Goal: Task Accomplishment & Management: Manage account settings

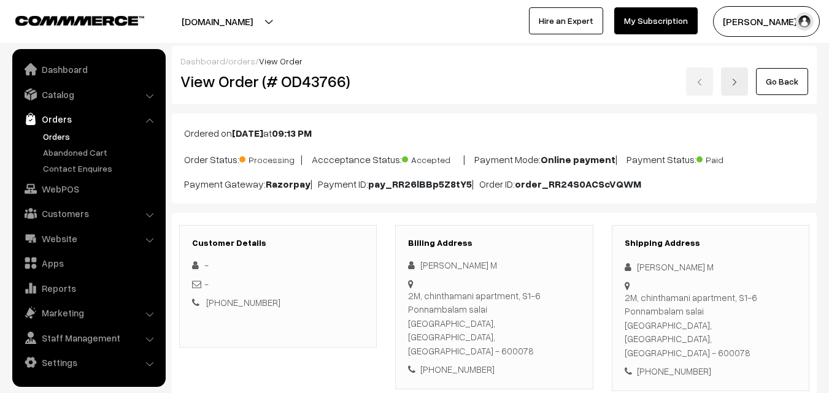
scroll to position [883, 0]
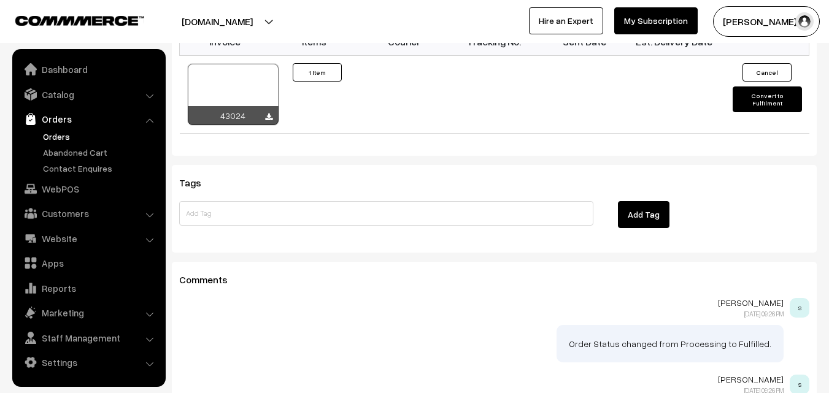
click at [52, 131] on link "Orders" at bounding box center [100, 136] width 121 height 13
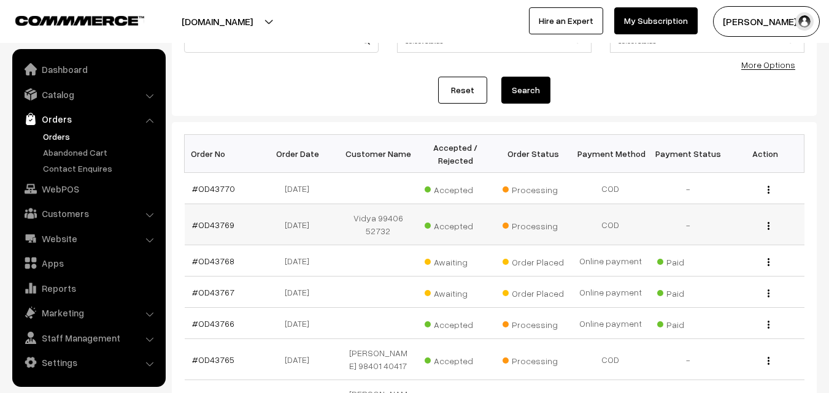
scroll to position [123, 0]
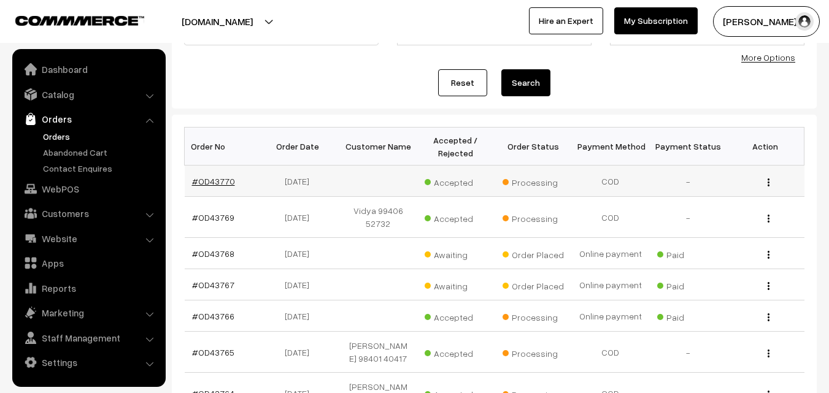
click at [225, 180] on link "#OD43770" at bounding box center [213, 181] width 43 height 10
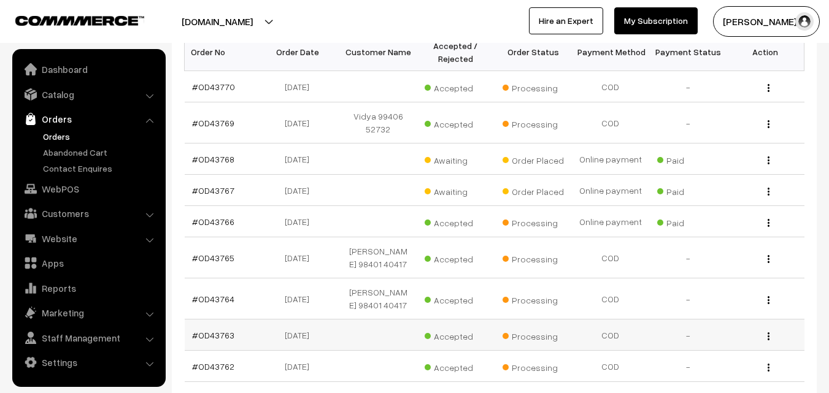
scroll to position [368, 0]
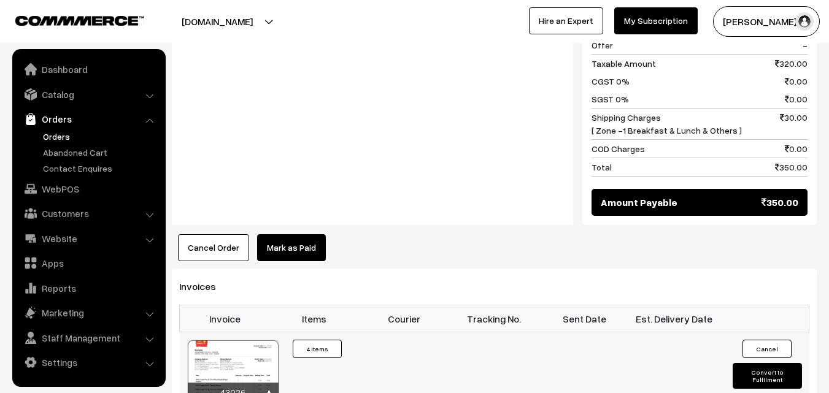
scroll to position [798, 0]
click at [240, 377] on div "43026" at bounding box center [233, 371] width 92 height 63
click at [242, 350] on div at bounding box center [233, 371] width 91 height 61
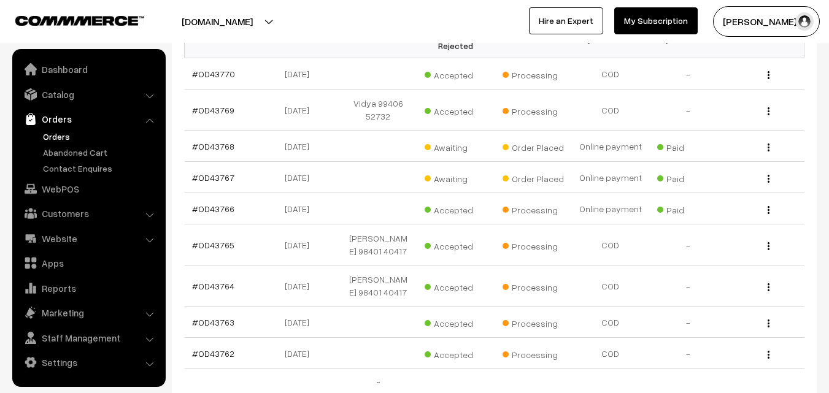
scroll to position [184, 0]
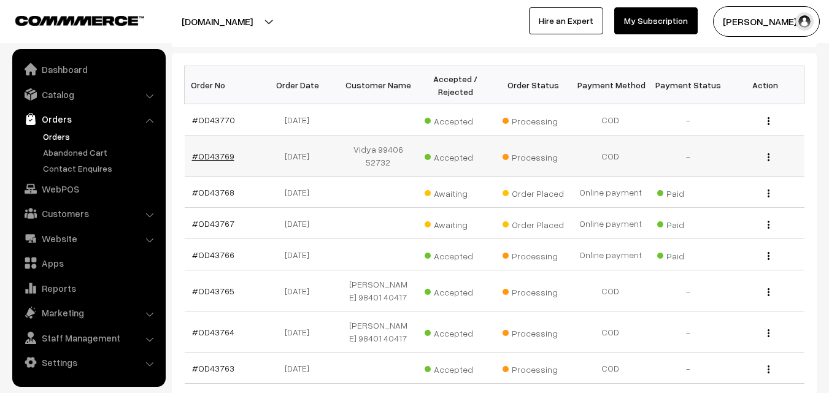
click at [228, 155] on link "#OD43769" at bounding box center [213, 156] width 42 height 10
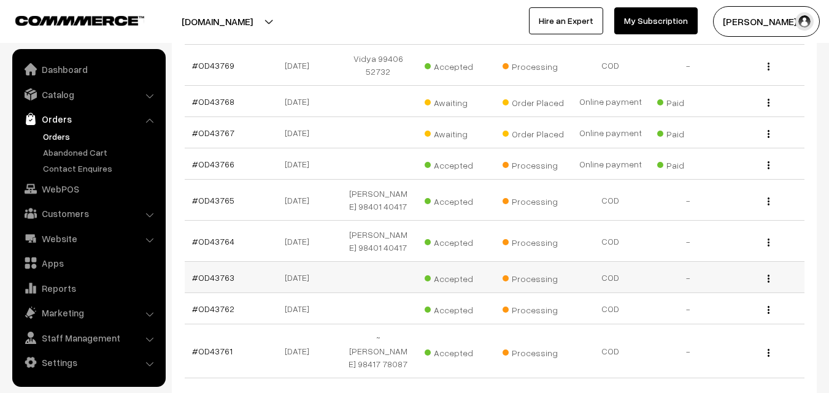
scroll to position [368, 0]
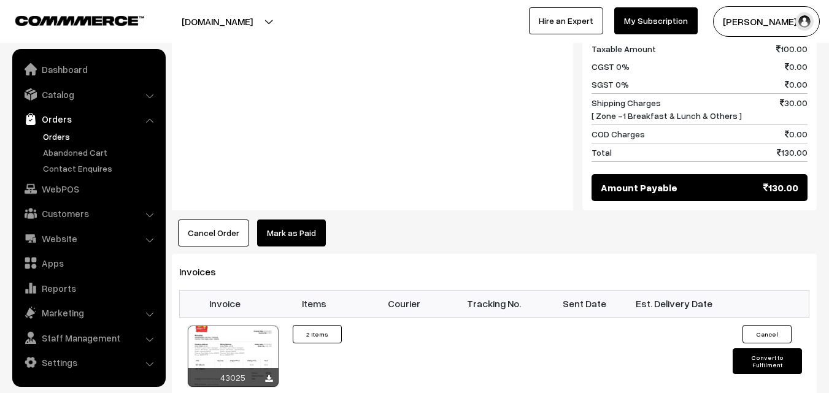
scroll to position [859, 0]
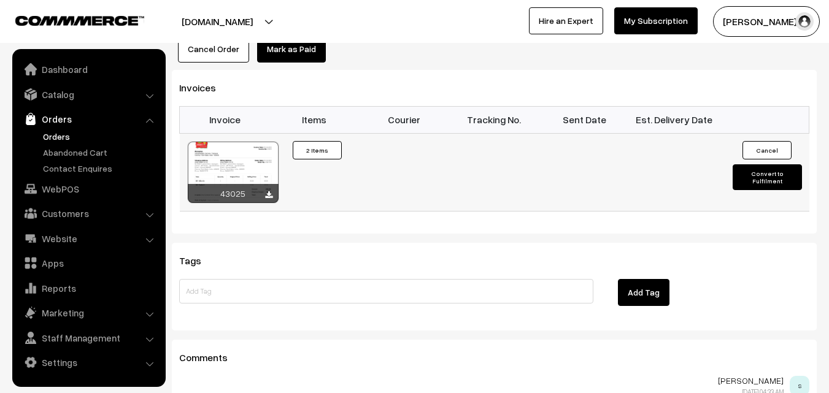
click at [270, 148] on div at bounding box center [233, 172] width 91 height 61
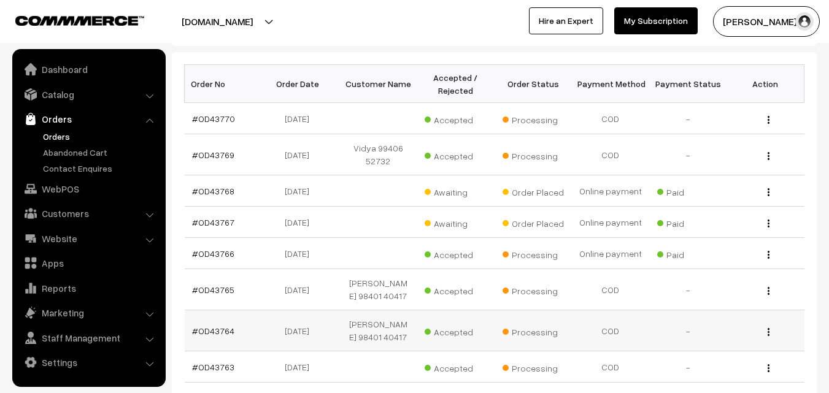
scroll to position [184, 0]
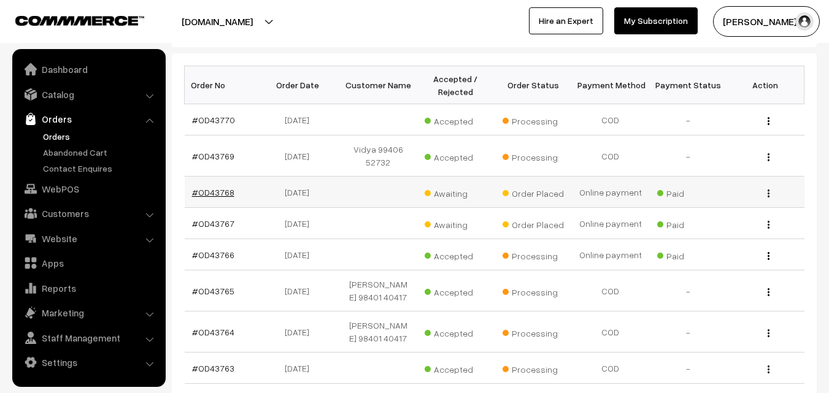
click at [231, 196] on link "#OD43768" at bounding box center [213, 192] width 42 height 10
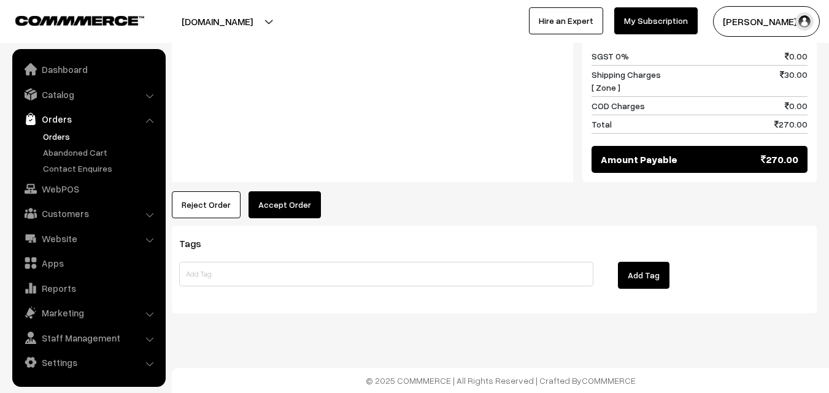
click at [287, 196] on button "Accept Order" at bounding box center [285, 204] width 72 height 27
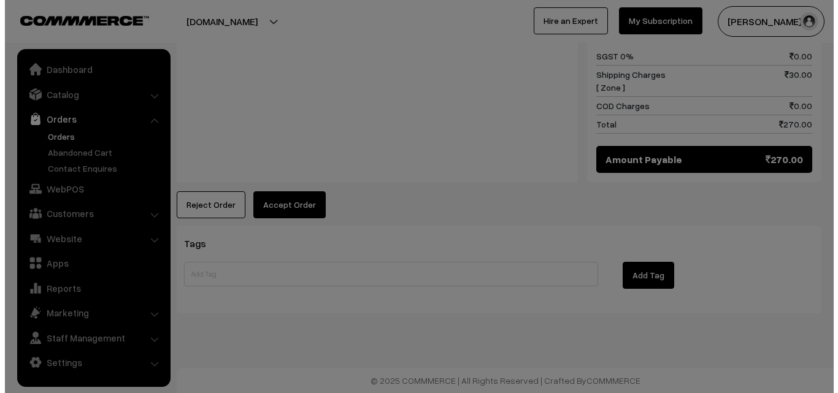
scroll to position [623, 0]
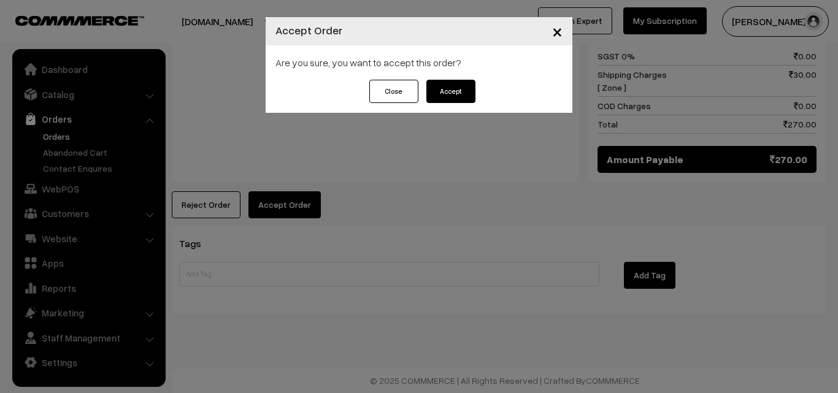
click at [438, 85] on button "Accept" at bounding box center [450, 91] width 49 height 23
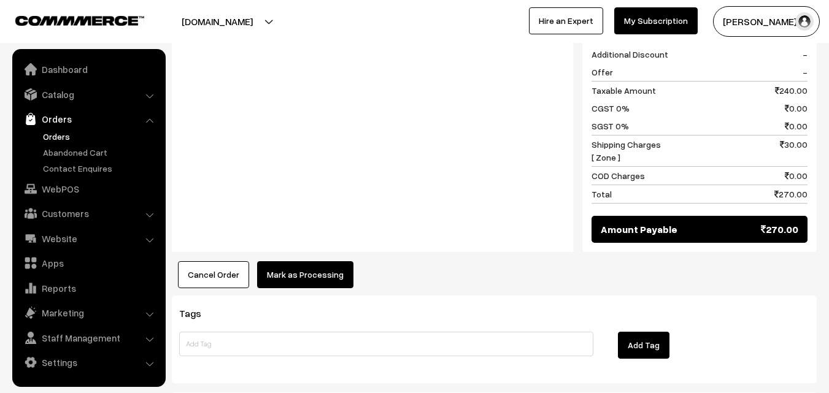
click at [314, 273] on button "Mark as Processing" at bounding box center [305, 274] width 96 height 27
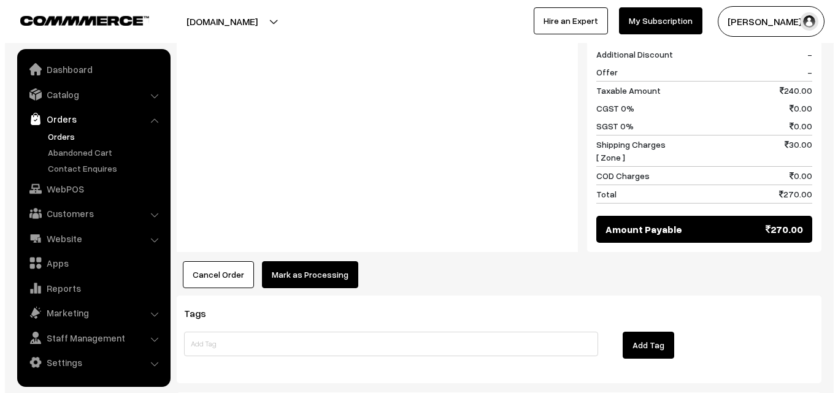
scroll to position [553, 0]
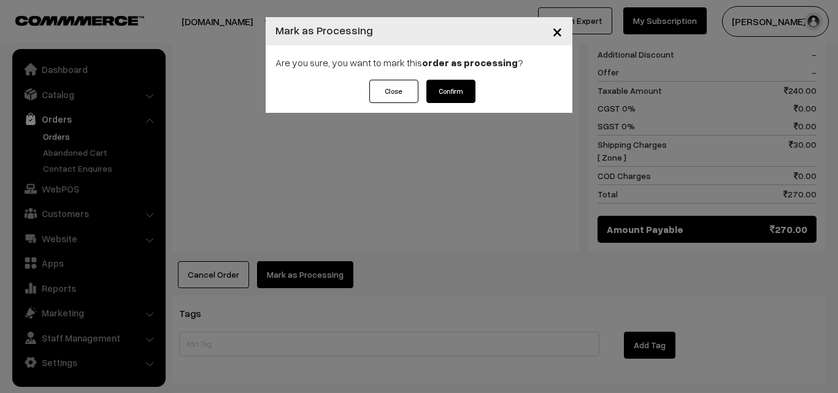
click at [442, 97] on button "Confirm" at bounding box center [450, 91] width 49 height 23
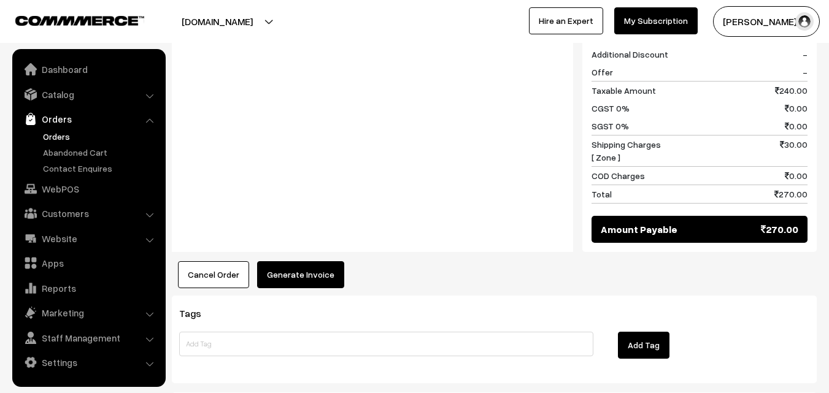
click at [307, 261] on button "Generate Invoice" at bounding box center [300, 274] width 87 height 27
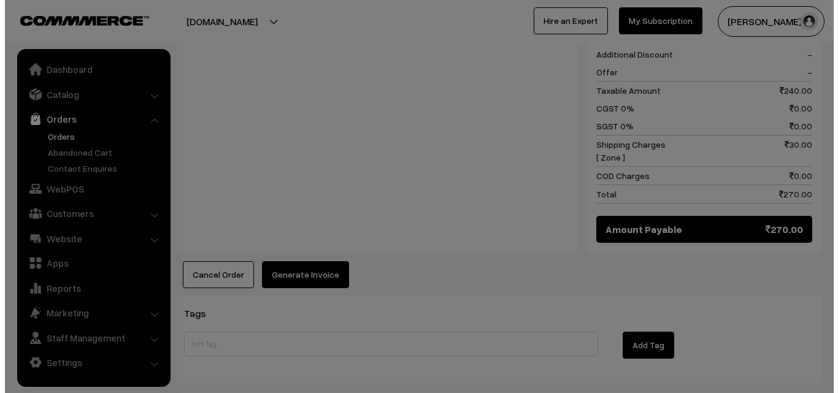
scroll to position [553, 0]
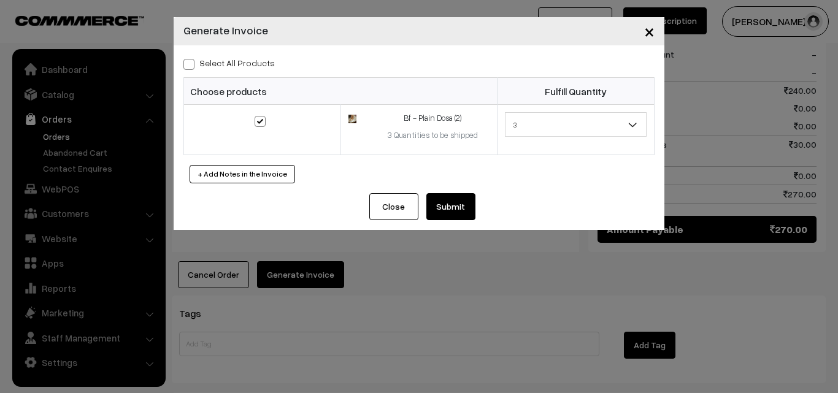
click at [248, 64] on label "Select All Products" at bounding box center [228, 62] width 91 height 13
click at [191, 64] on input "Select All Products" at bounding box center [187, 62] width 8 height 8
checkbox input "true"
click at [441, 204] on button "Submit" at bounding box center [450, 206] width 49 height 27
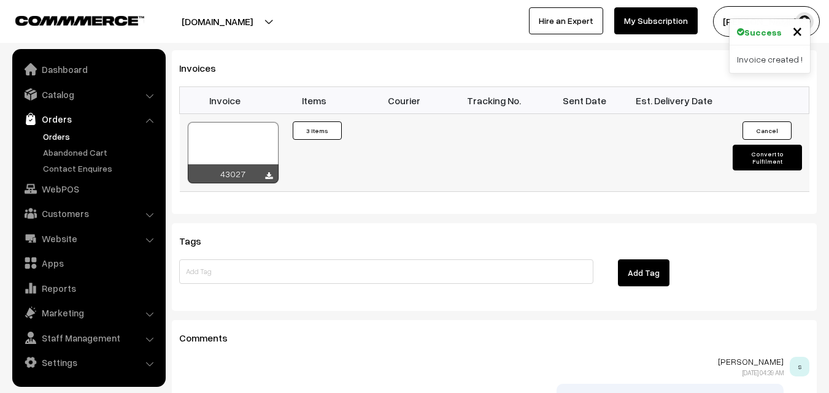
scroll to position [798, 0]
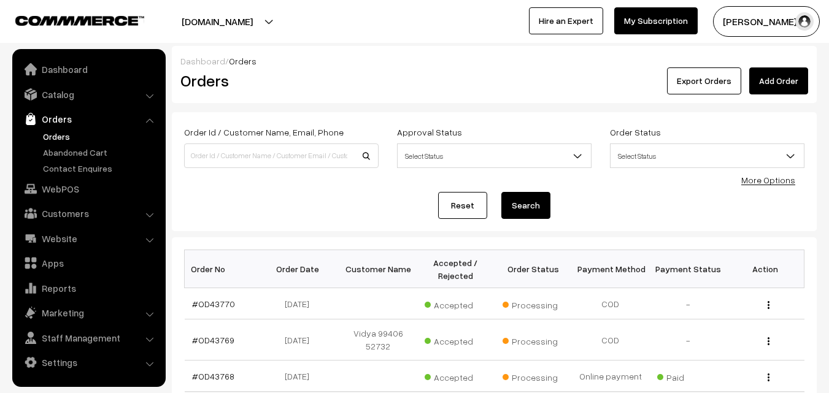
scroll to position [184, 0]
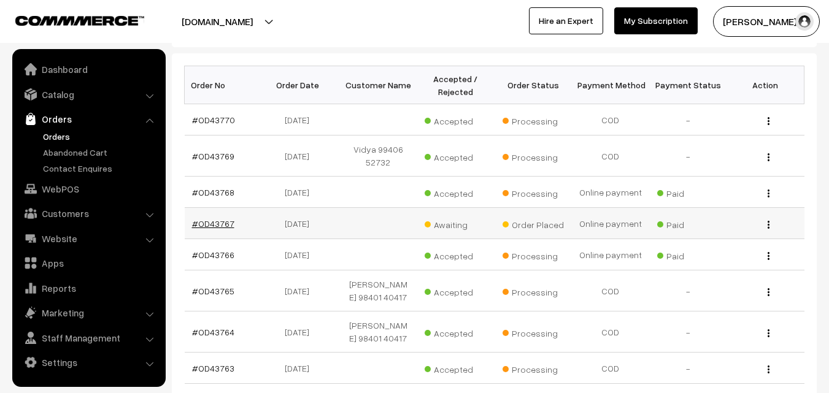
click at [220, 223] on link "#OD43767" at bounding box center [213, 223] width 42 height 10
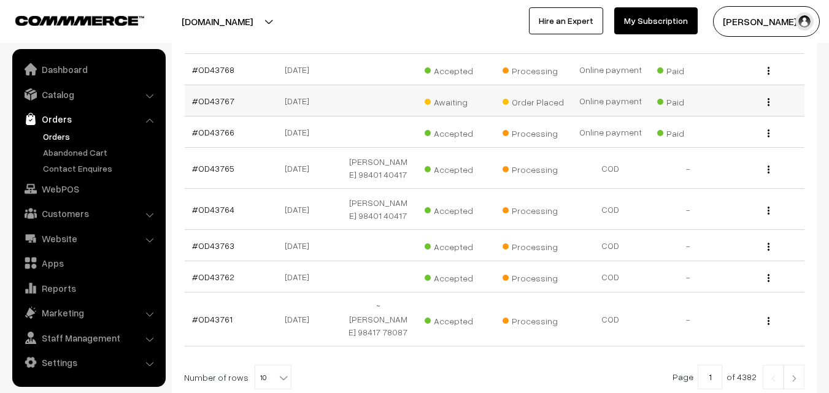
scroll to position [347, 0]
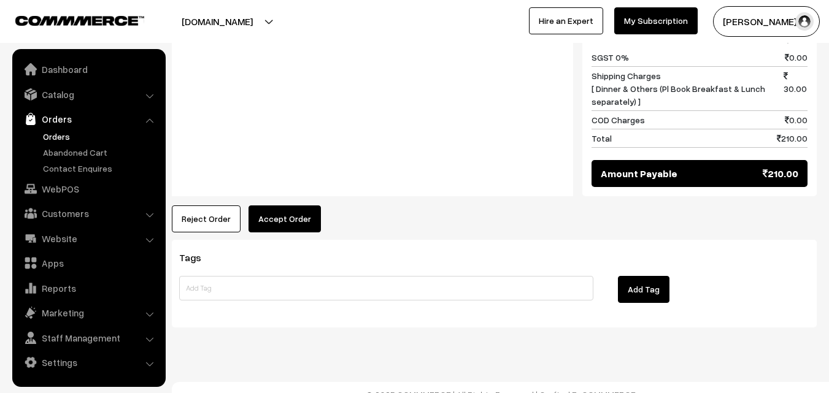
click at [290, 214] on button "Accept Order" at bounding box center [285, 219] width 72 height 27
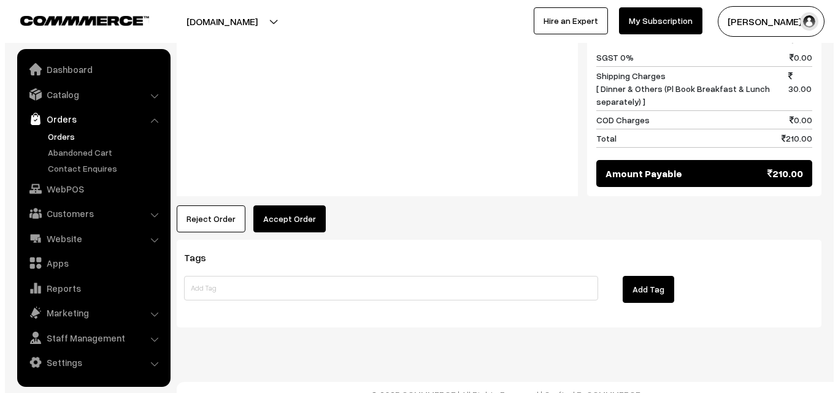
scroll to position [677, 0]
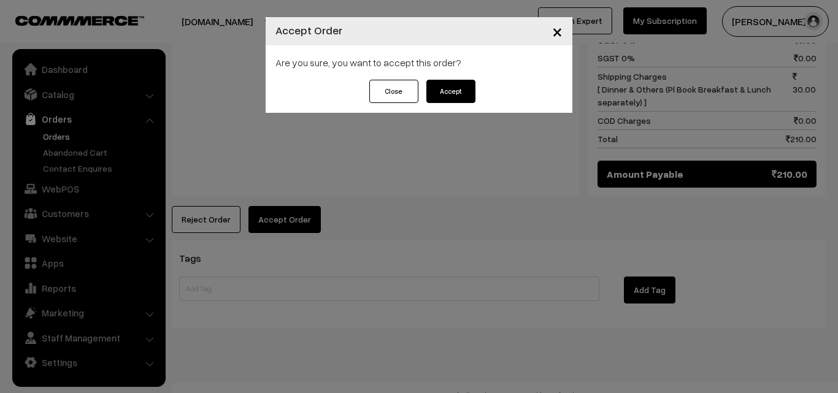
click at [453, 82] on button "Accept" at bounding box center [450, 91] width 49 height 23
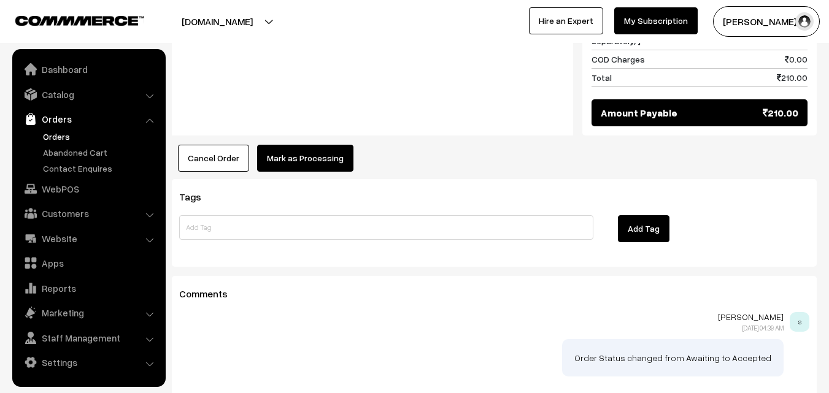
click at [316, 148] on button "Mark as Processing" at bounding box center [305, 158] width 96 height 27
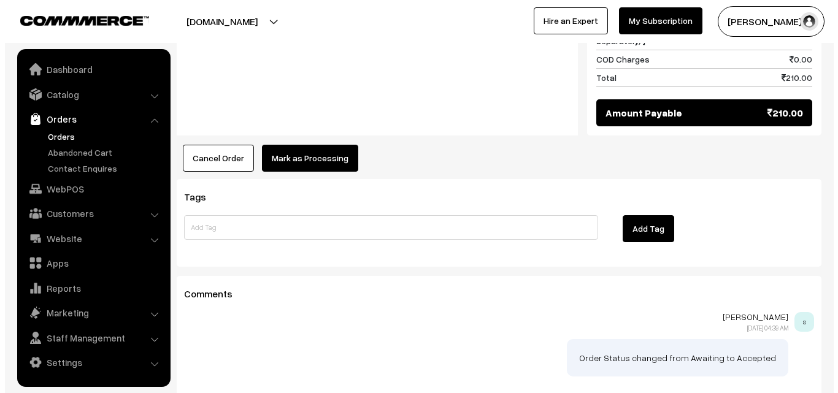
scroll to position [738, 0]
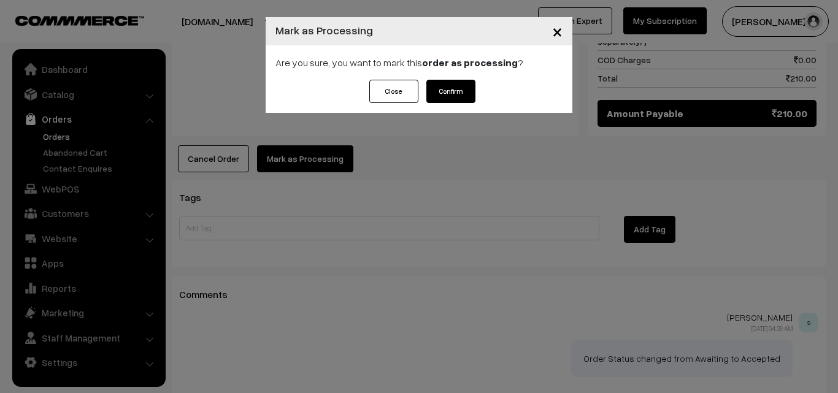
click at [457, 94] on button "Confirm" at bounding box center [450, 91] width 49 height 23
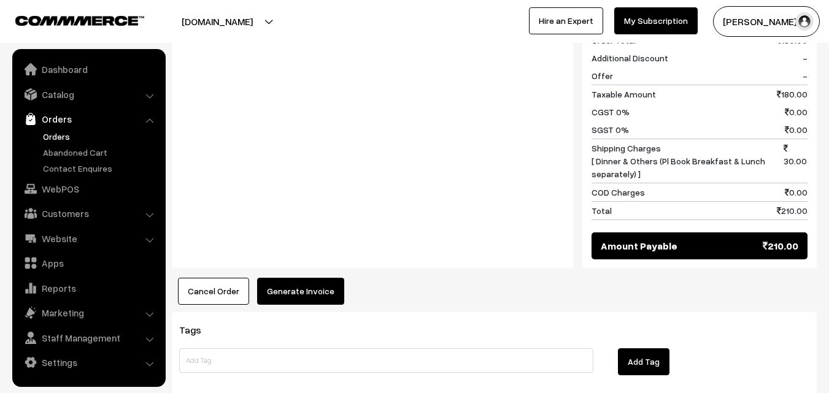
scroll to position [736, 0]
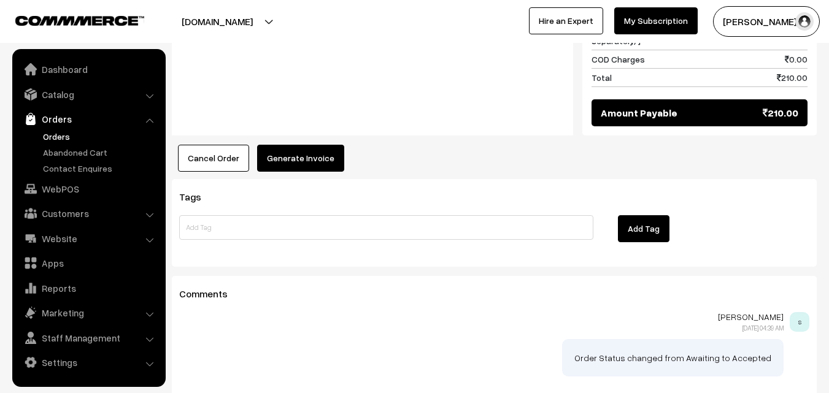
click at [319, 112] on div "Notes -" at bounding box center [372, 0] width 401 height 269
click at [304, 152] on button "Generate Invoice" at bounding box center [300, 158] width 87 height 27
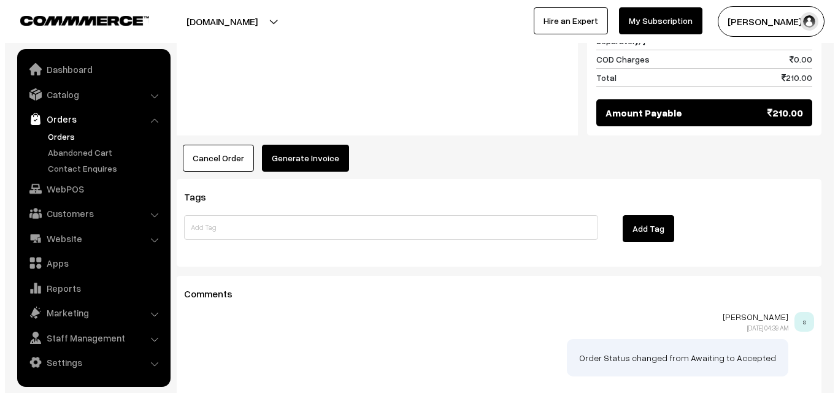
scroll to position [738, 0]
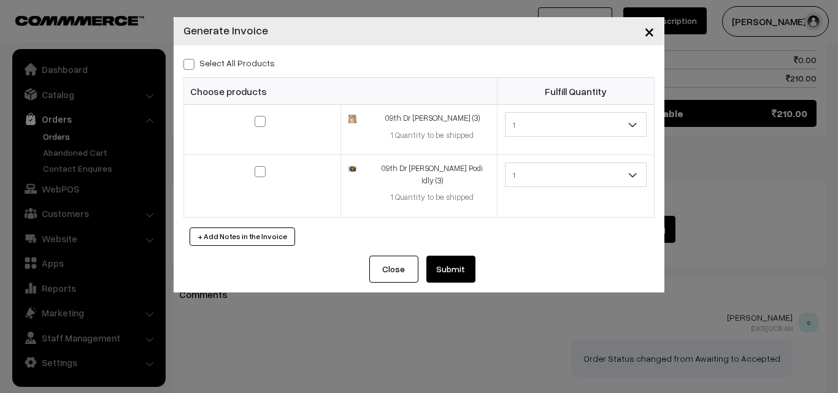
click at [254, 63] on label "Select All Products" at bounding box center [228, 62] width 91 height 13
click at [191, 63] on input "Select All Products" at bounding box center [187, 62] width 8 height 8
checkbox input "true"
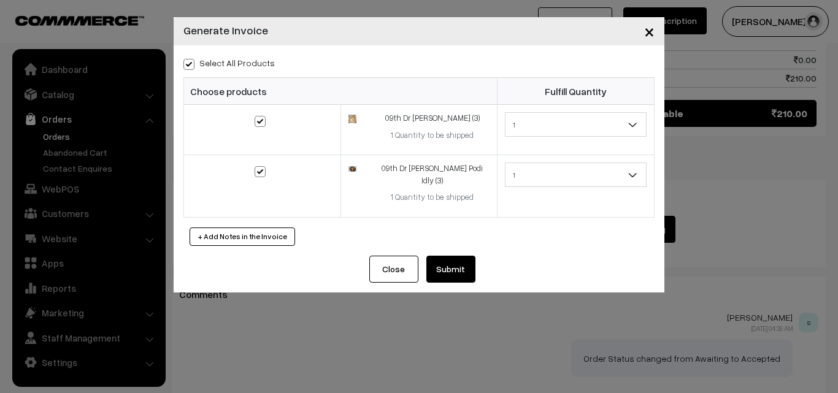
click at [429, 256] on button "Submit" at bounding box center [450, 269] width 49 height 27
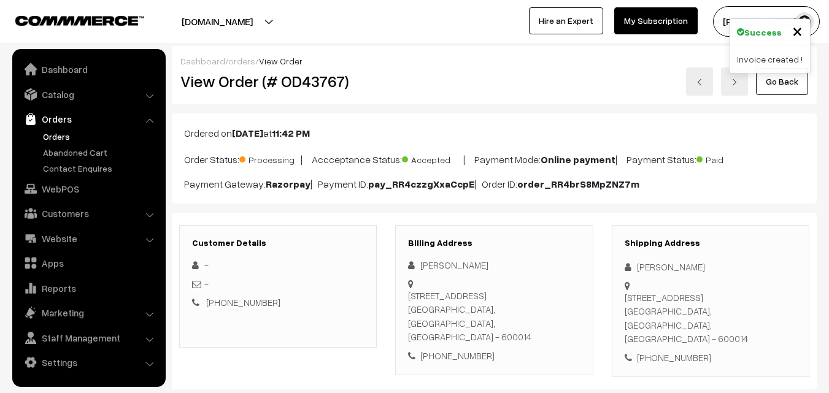
scroll to position [736, 0]
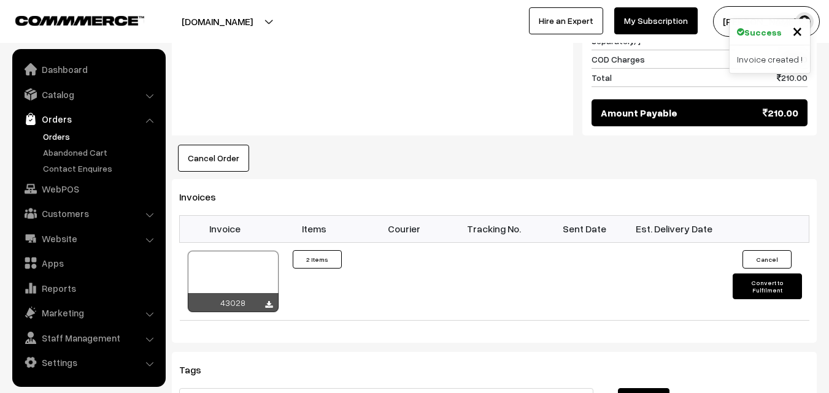
click at [263, 251] on div at bounding box center [233, 281] width 91 height 61
